Goal: Use online tool/utility

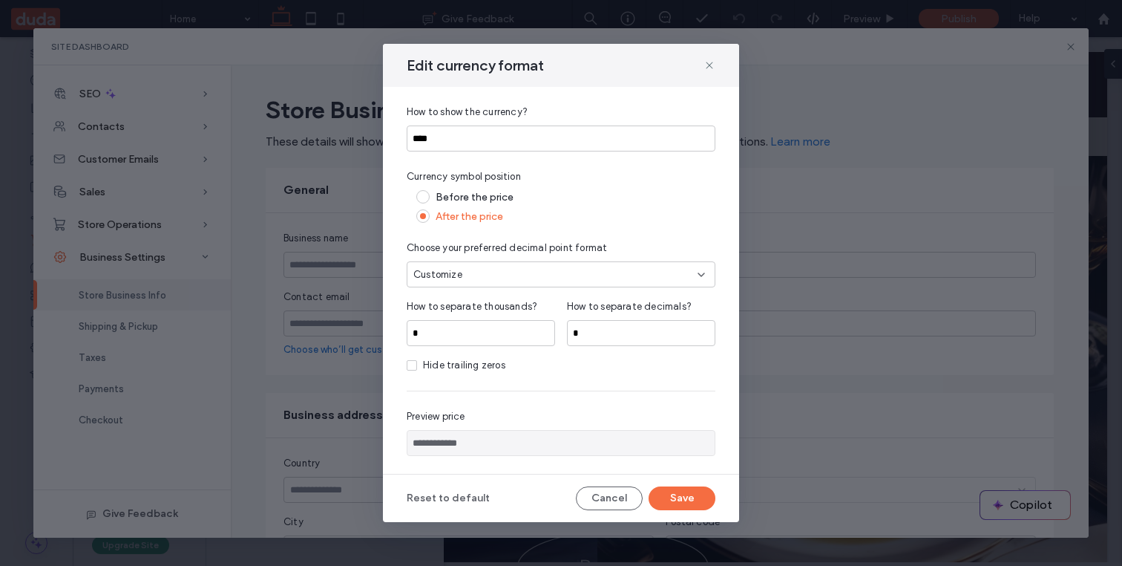
scroll to position [328, 0]
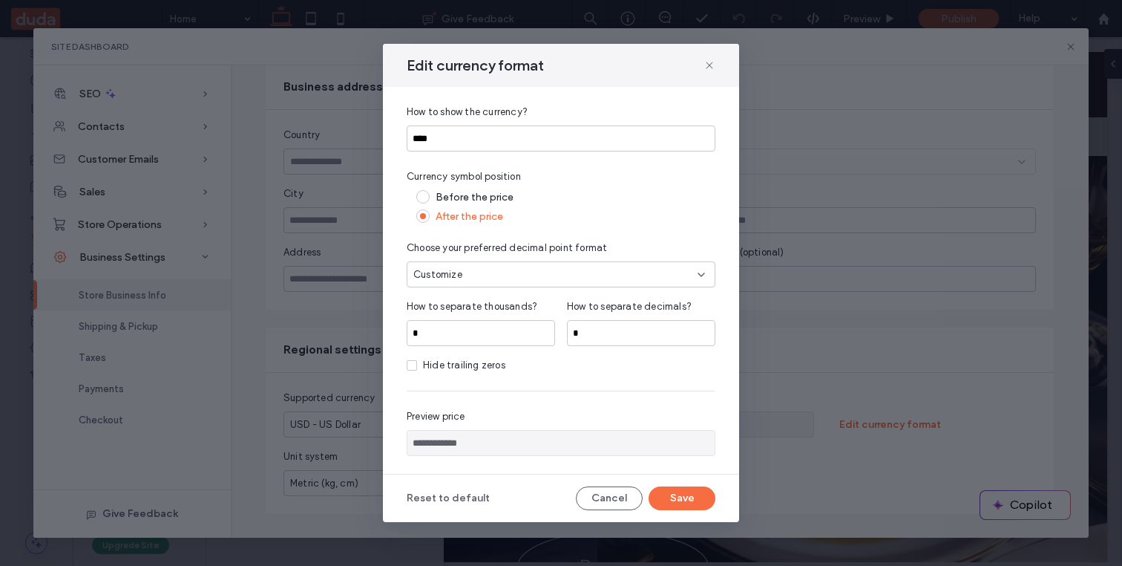
click at [568, 271] on div "Customize" at bounding box center [555, 274] width 284 height 15
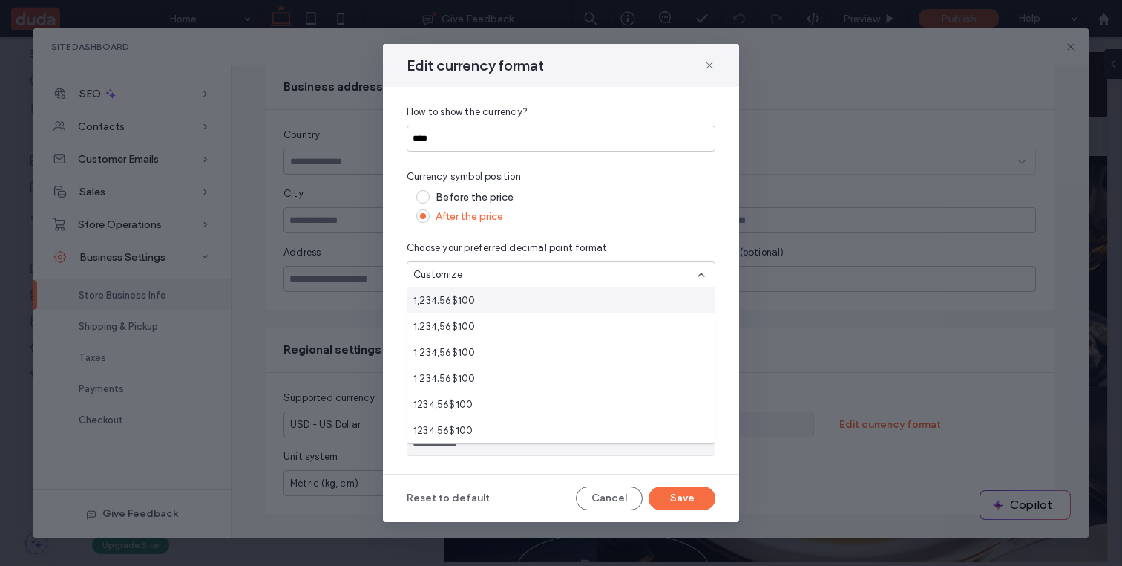
click at [568, 271] on div "Customize" at bounding box center [555, 274] width 284 height 15
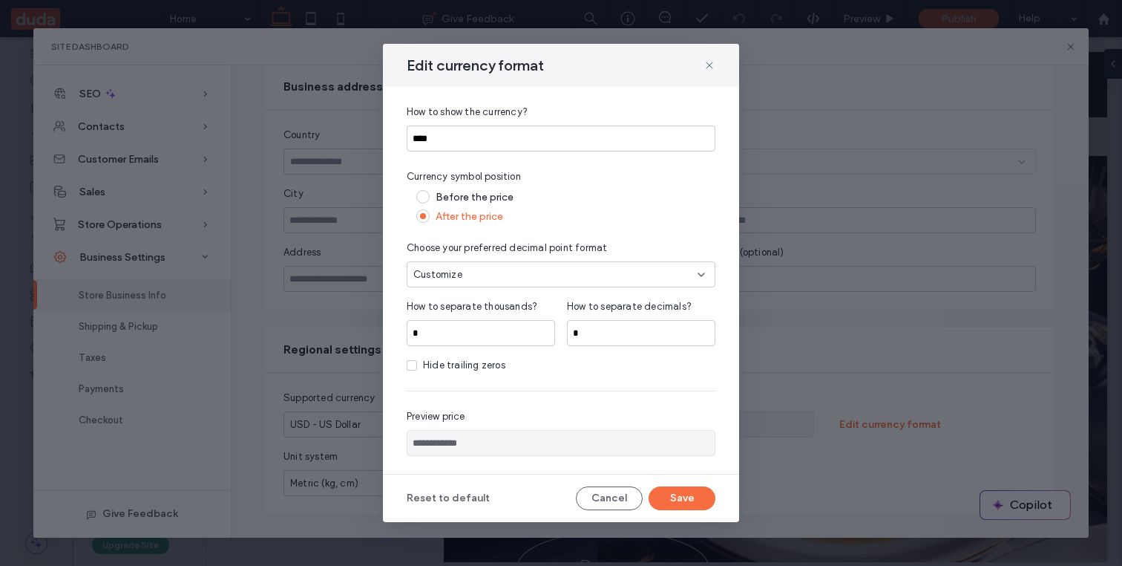
click at [714, 272] on div "Customize" at bounding box center [561, 274] width 309 height 26
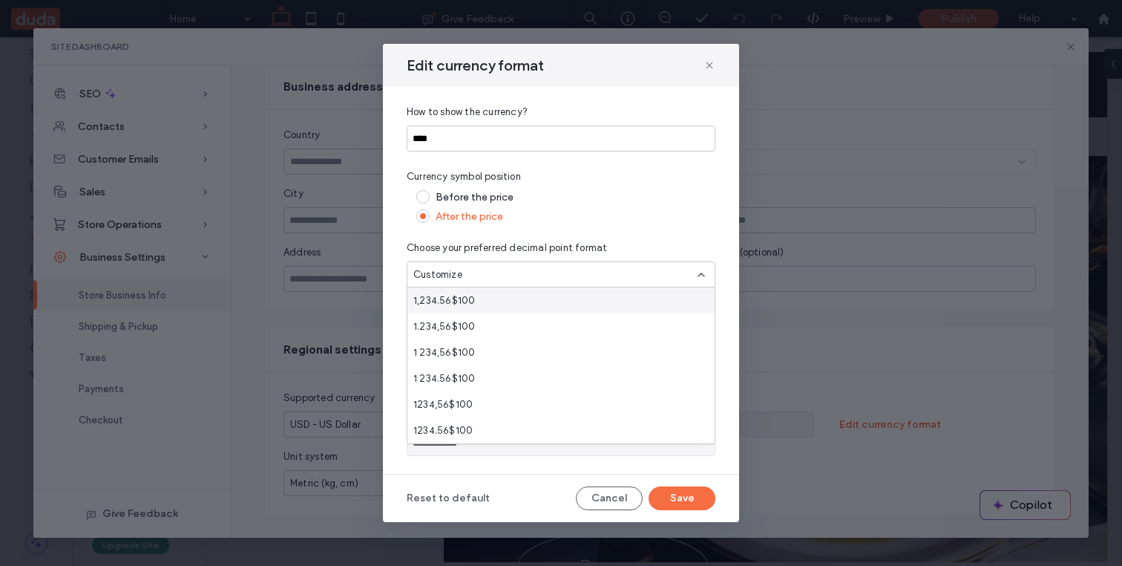
click at [714, 272] on div "Customize" at bounding box center [561, 274] width 309 height 26
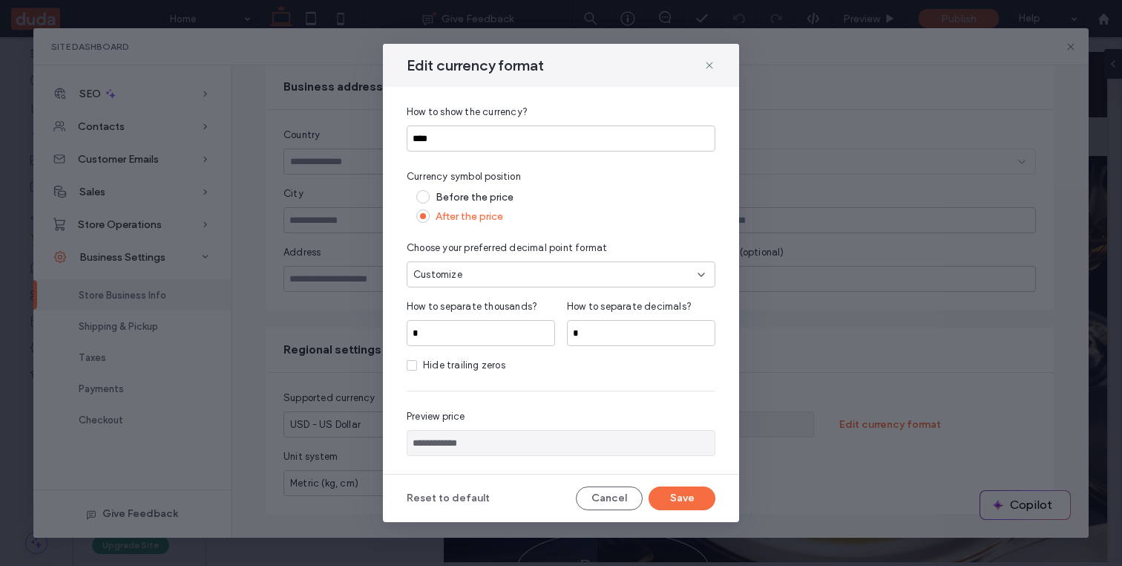
click at [714, 272] on div "Customize" at bounding box center [561, 274] width 309 height 26
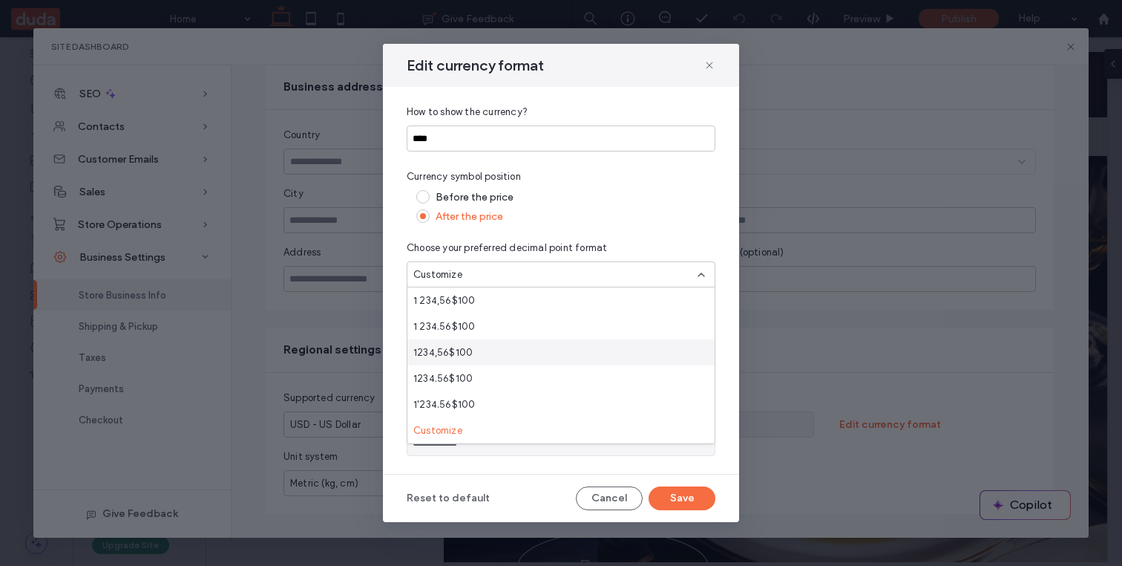
scroll to position [0, 0]
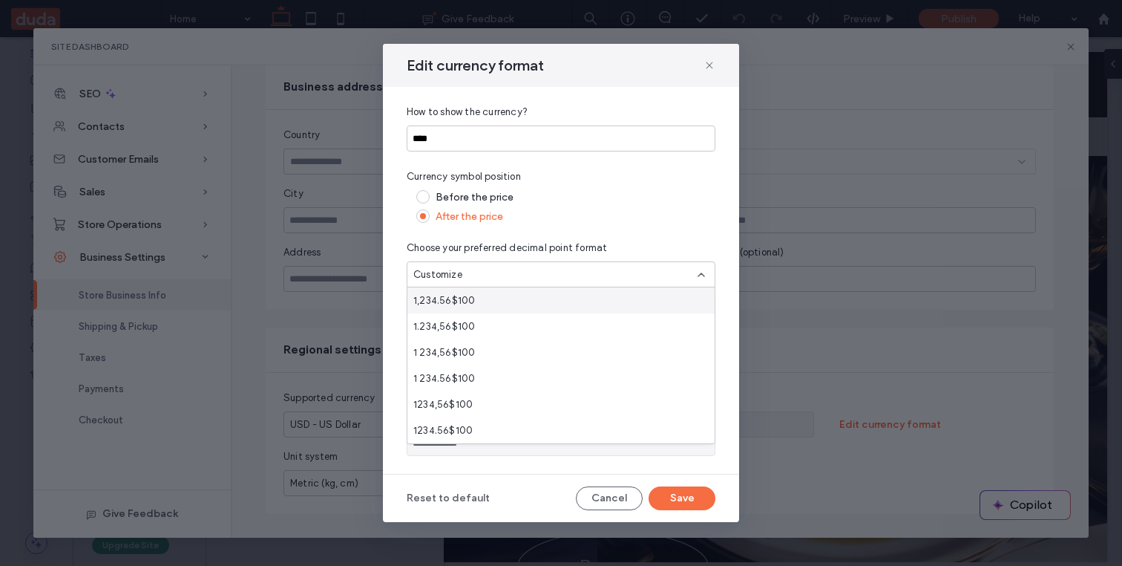
click at [699, 281] on div "Customize" at bounding box center [561, 274] width 309 height 26
